Goal: Task Accomplishment & Management: Manage account settings

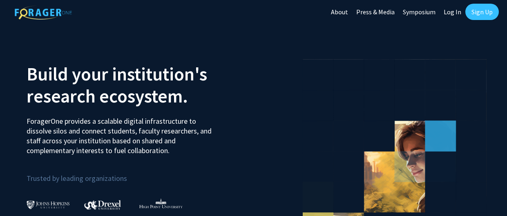
scroll to position [2, 0]
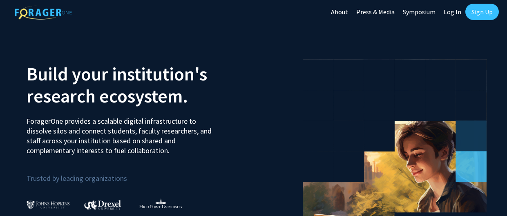
click at [474, 16] on link "Sign Up" at bounding box center [483, 12] width 34 height 16
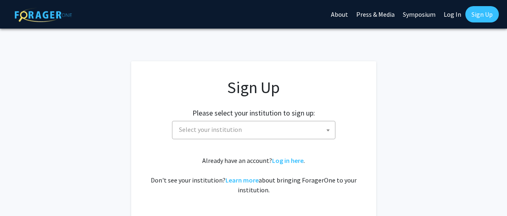
click at [252, 133] on span "Select your institution" at bounding box center [255, 129] width 159 height 17
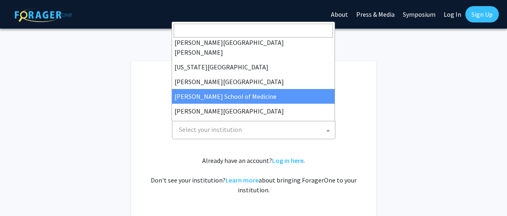
scroll to position [166, 0]
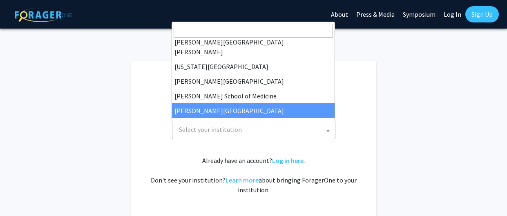
select select "20"
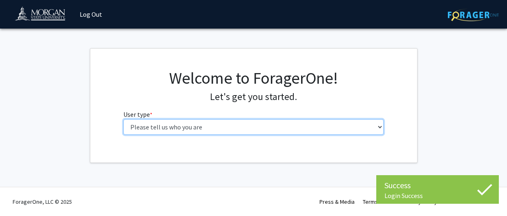
click at [298, 131] on select "Please tell us who you are Undergraduate Student Master's Student Doctoral Cand…" at bounding box center [253, 127] width 260 height 16
select select "1: undergrad"
click at [123, 119] on select "Please tell us who you are Undergraduate Student Master's Student Doctoral Cand…" at bounding box center [253, 127] width 260 height 16
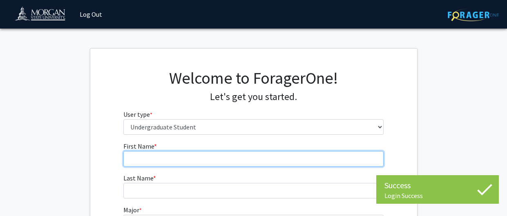
click at [201, 160] on input "First Name * required" at bounding box center [253, 159] width 260 height 16
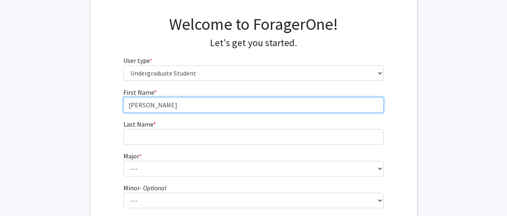
scroll to position [56, 0]
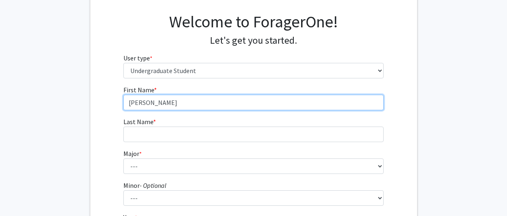
type input "[PERSON_NAME]"
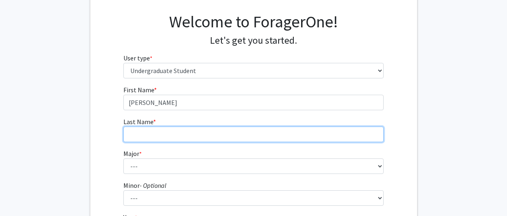
click at [173, 132] on input "Last Name * required" at bounding box center [253, 135] width 260 height 16
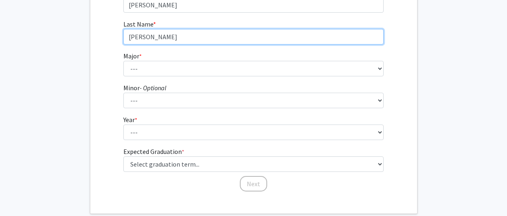
scroll to position [155, 0]
type input "[PERSON_NAME]"
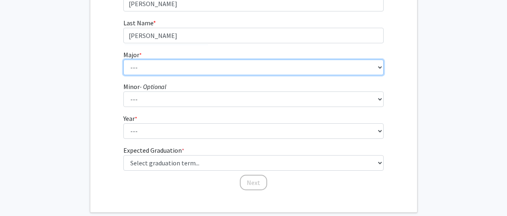
click at [138, 65] on select "--- Accounting Actuarial Science Applied Liberal Studies Architecture and Envir…" at bounding box center [253, 68] width 260 height 16
select select "5: 1595"
click at [123, 60] on select "--- Accounting Actuarial Science Applied Liberal Studies Architecture and Envir…" at bounding box center [253, 68] width 260 height 16
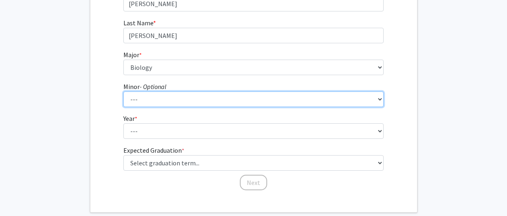
click at [155, 97] on select "--- Accounting Accounting with Finance Accounting with Information Science and …" at bounding box center [253, 100] width 260 height 16
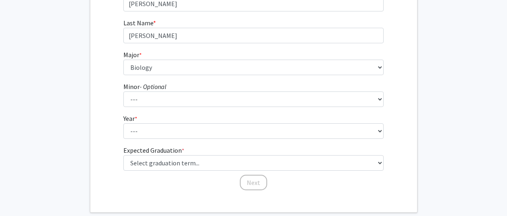
click at [88, 127] on fg-get-started "Welcome to ForagerOne! Let's get you started. User type * required Please tell …" at bounding box center [253, 53] width 507 height 320
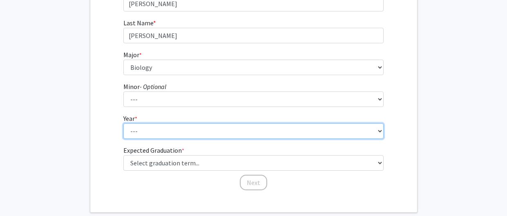
click at [144, 133] on select "--- First-year Sophomore Junior Senior Postbaccalaureate Certificate" at bounding box center [253, 131] width 260 height 16
select select "1: first-year"
click at [123, 123] on select "--- First-year Sophomore Junior Senior Postbaccalaureate Certificate" at bounding box center [253, 131] width 260 height 16
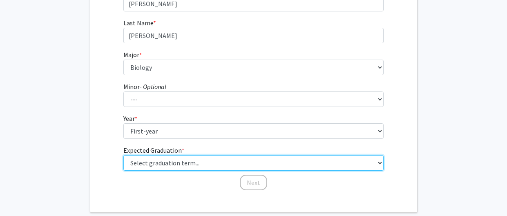
click at [152, 164] on select "Select graduation term... Spring 2025 Summer 2025 Fall 2025 Winter 2025 Spring …" at bounding box center [253, 163] width 260 height 16
select select "17: spring_2029"
click at [123, 155] on select "Select graduation term... Spring 2025 Summer 2025 Fall 2025 Winter 2025 Spring …" at bounding box center [253, 163] width 260 height 16
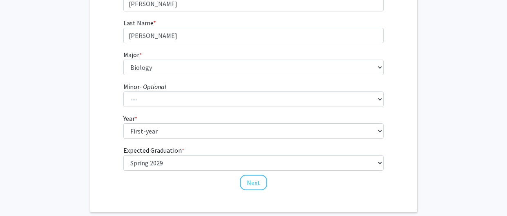
click at [119, 132] on div "First Name * required [PERSON_NAME] Last Name * required [PERSON_NAME] * requir…" at bounding box center [253, 88] width 273 height 205
click at [257, 185] on button "Next" at bounding box center [253, 183] width 27 height 16
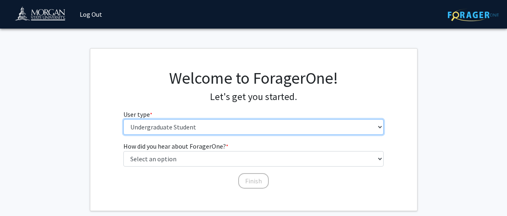
click at [242, 131] on select "Please tell us who you are Undergraduate Student Master's Student Doctoral Cand…" at bounding box center [253, 127] width 260 height 16
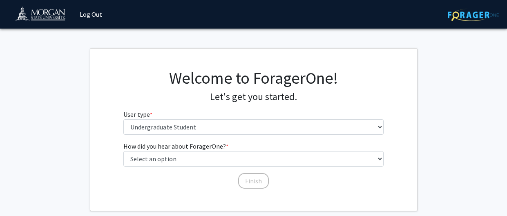
click at [114, 172] on div "How did you hear about ForagerOne? * required Select an option Peer/student rec…" at bounding box center [253, 165] width 327 height 48
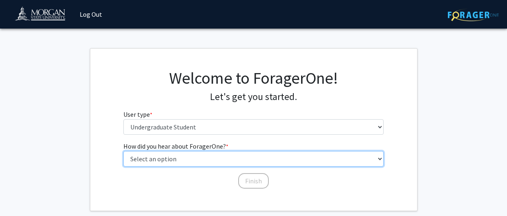
click at [186, 162] on select "Select an option Peer/student recommendation Faculty/staff recommendation Unive…" at bounding box center [253, 159] width 260 height 16
select select "2: faculty_recommendation"
click at [123, 151] on select "Select an option Peer/student recommendation Faculty/staff recommendation Unive…" at bounding box center [253, 159] width 260 height 16
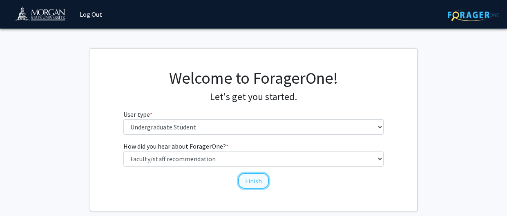
click at [246, 177] on button "Finish" at bounding box center [253, 181] width 31 height 16
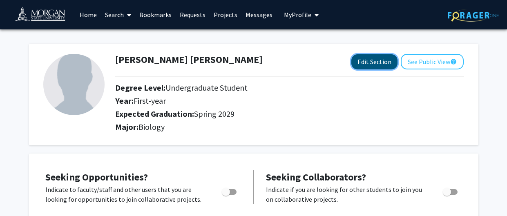
click at [363, 57] on button "Edit Section" at bounding box center [375, 61] width 46 height 15
select select "first-year"
select select "45: spring_2029"
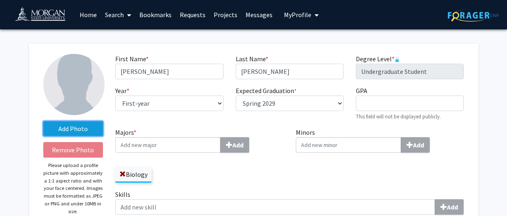
click at [89, 132] on label "Add Photo" at bounding box center [73, 128] width 60 height 15
click at [0, 0] on input "Add Photo" at bounding box center [0, 0] width 0 height 0
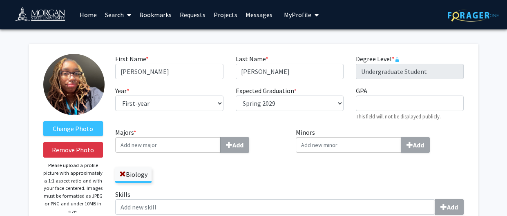
click at [78, 85] on img at bounding box center [73, 84] width 61 height 61
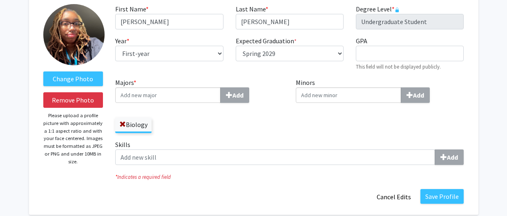
scroll to position [49, 0]
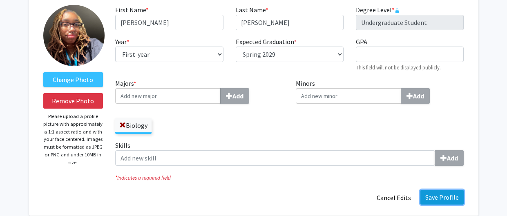
click at [455, 202] on button "Save Profile" at bounding box center [442, 197] width 43 height 15
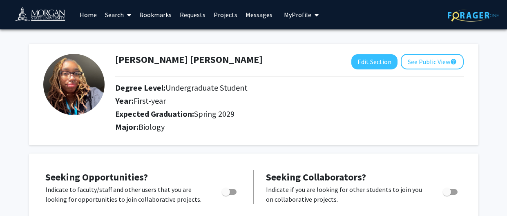
scroll to position [1, 0]
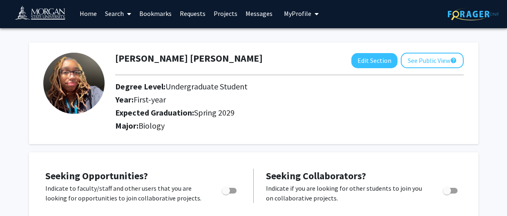
click at [79, 95] on img at bounding box center [73, 83] width 61 height 61
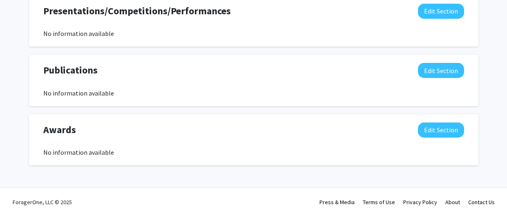
scroll to position [0, 0]
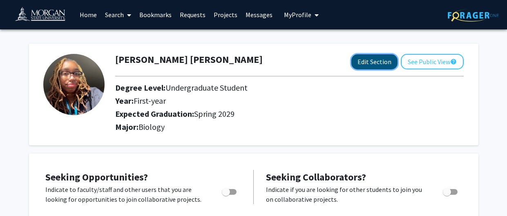
click at [376, 64] on button "Edit Section" at bounding box center [375, 61] width 46 height 15
select select "first-year"
select select "45: spring_2029"
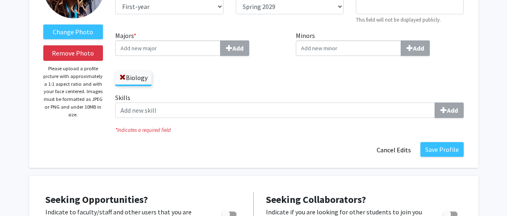
scroll to position [99, 0]
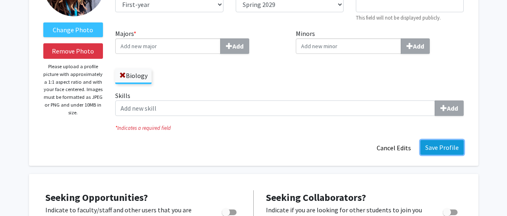
click at [436, 147] on button "Save Profile" at bounding box center [442, 147] width 43 height 15
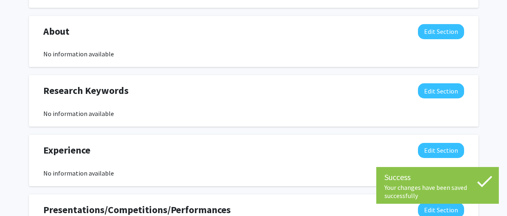
scroll to position [349, 0]
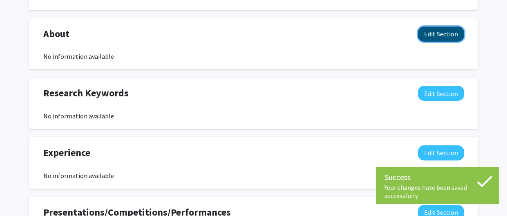
click at [428, 31] on button "Edit Section" at bounding box center [441, 34] width 46 height 15
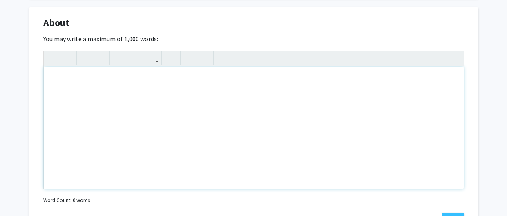
scroll to position [364, 0]
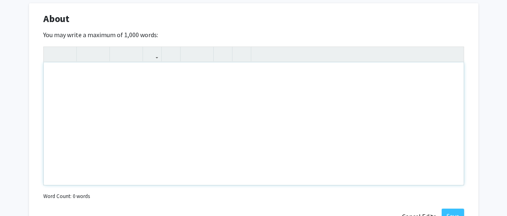
click at [171, 83] on div "Note to users with screen readers: Please deactivate our accessibility plugin f…" at bounding box center [254, 124] width 420 height 123
paste div "To enrich screen reader interactions, please activate Accessibility in Grammarl…"
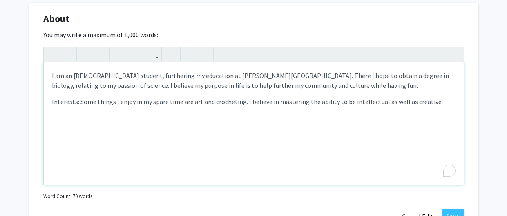
type textarea "<p>I am an [DEMOGRAPHIC_DATA] student, furthering my education at [PERSON_NAME]…"
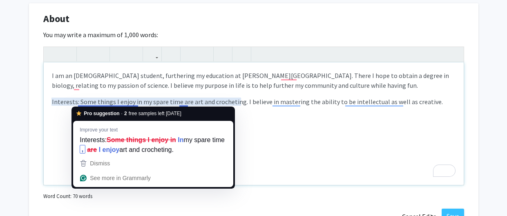
click at [78, 100] on p "Interests: Some things I enjoy in my spare time are art and crocheting. I belie…" at bounding box center [254, 102] width 404 height 10
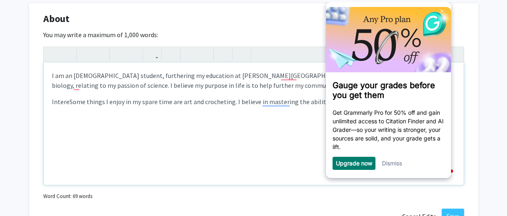
scroll to position [0, 0]
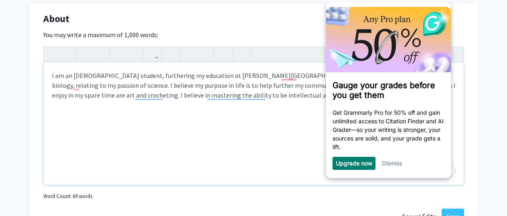
click at [395, 162] on link "Dismiss" at bounding box center [392, 163] width 20 height 7
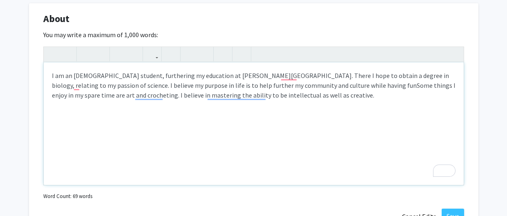
click at [344, 83] on span "Some things I enjoy in my spare time are art and crocheting. I believe in maste…" at bounding box center [254, 90] width 404 height 18
click at [288, 71] on p "I am an [DEMOGRAPHIC_DATA] student, furthering my education at [PERSON_NAME][GE…" at bounding box center [254, 85] width 404 height 29
click at [297, 73] on p "I am an [DEMOGRAPHIC_DATA] student, furthering my education at [PERSON_NAME][GE…" at bounding box center [254, 85] width 404 height 29
click at [288, 72] on p "I am an [DEMOGRAPHIC_DATA] student, furthering my education at [PERSON_NAME][GE…" at bounding box center [254, 85] width 404 height 29
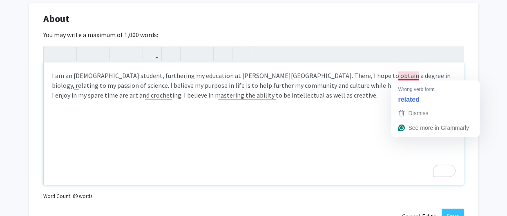
click at [410, 74] on p "I am an [DEMOGRAPHIC_DATA] student, furthering my education at [PERSON_NAME][GE…" at bounding box center [254, 85] width 404 height 29
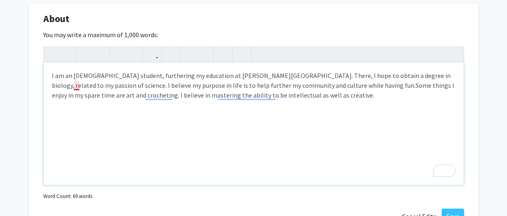
click at [78, 82] on p "I am an [DEMOGRAPHIC_DATA] student, furthering my education at [PERSON_NAME][GE…" at bounding box center [254, 85] width 404 height 29
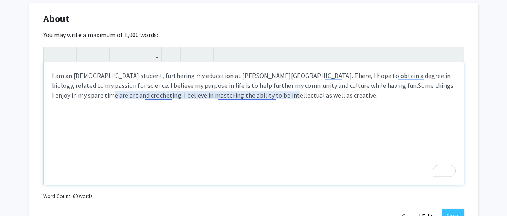
click at [164, 94] on span "Some things I enjoy in my spare time are art and crocheting. I believe in maste…" at bounding box center [253, 90] width 402 height 18
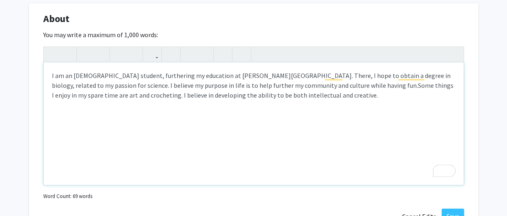
click at [343, 78] on p "I am an [DEMOGRAPHIC_DATA] student, furthering my education at [PERSON_NAME][GE…" at bounding box center [254, 85] width 404 height 29
click at [405, 110] on div "I am an [DEMOGRAPHIC_DATA] student, furthering my education at [PERSON_NAME][GE…" at bounding box center [254, 124] width 420 height 123
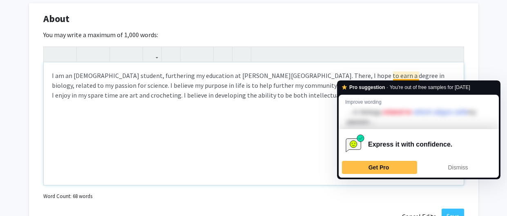
click at [419, 74] on p "I am an [DEMOGRAPHIC_DATA] student, furthering my education at [PERSON_NAME][GE…" at bounding box center [254, 85] width 404 height 29
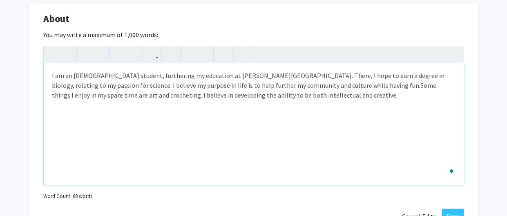
click at [412, 107] on div "I am an [DEMOGRAPHIC_DATA] student, furthering my education at [PERSON_NAME][GE…" at bounding box center [254, 124] width 420 height 123
click at [423, 75] on p "I am an [DEMOGRAPHIC_DATA] student, furthering my education at [PERSON_NAME][GE…" at bounding box center [254, 85] width 404 height 29
click at [414, 105] on div "I am an [DEMOGRAPHIC_DATA] student, furthering my education at [PERSON_NAME][GE…" at bounding box center [254, 124] width 420 height 123
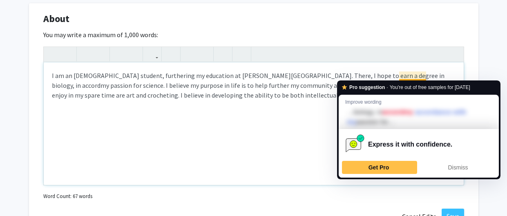
click at [418, 74] on p "I am an [DEMOGRAPHIC_DATA] student, furthering my education at [PERSON_NAME][GE…" at bounding box center [254, 85] width 404 height 29
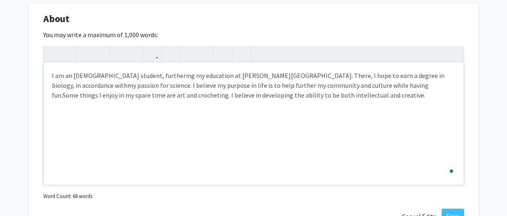
type textarea "<p>I am an [DEMOGRAPHIC_DATA] student, furthering my education at [PERSON_NAME]…"
click at [412, 105] on div "I am an [DEMOGRAPHIC_DATA] student, furthering my education at [PERSON_NAME][GE…" at bounding box center [254, 124] width 420 height 123
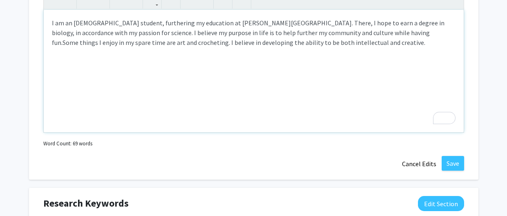
scroll to position [418, 0]
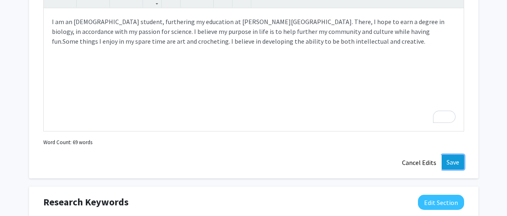
click at [448, 157] on button "Save" at bounding box center [453, 162] width 22 height 15
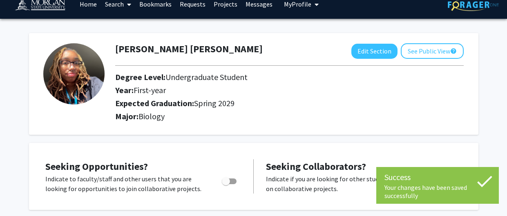
scroll to position [0, 0]
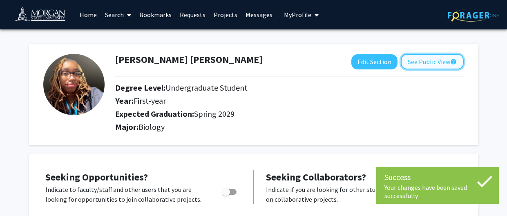
click at [411, 61] on button "See Public View help" at bounding box center [432, 62] width 63 height 16
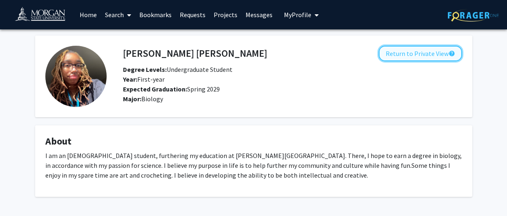
click at [407, 49] on button "Return to Private View help" at bounding box center [420, 54] width 83 height 16
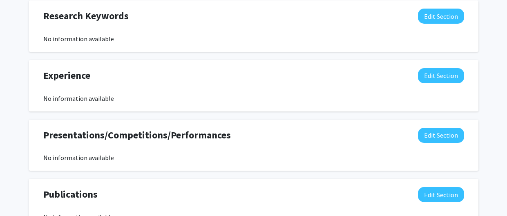
scroll to position [452, 0]
